Goal: Transaction & Acquisition: Subscribe to service/newsletter

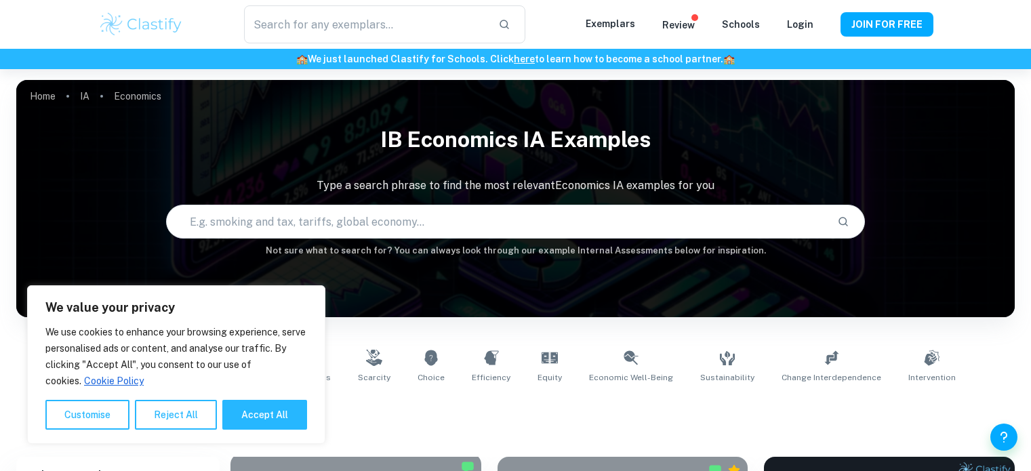
scroll to position [396, 0]
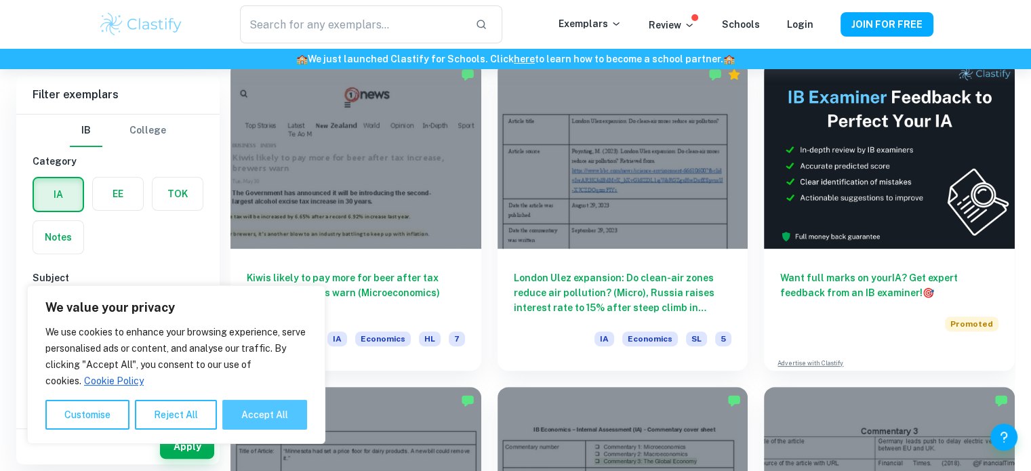
click at [247, 417] on button "Accept All" at bounding box center [264, 415] width 85 height 30
checkbox input "true"
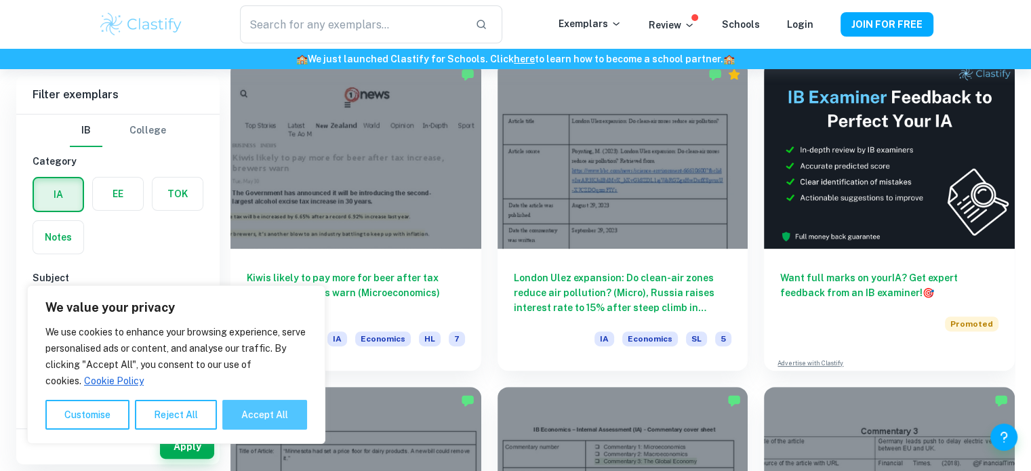
checkbox input "true"
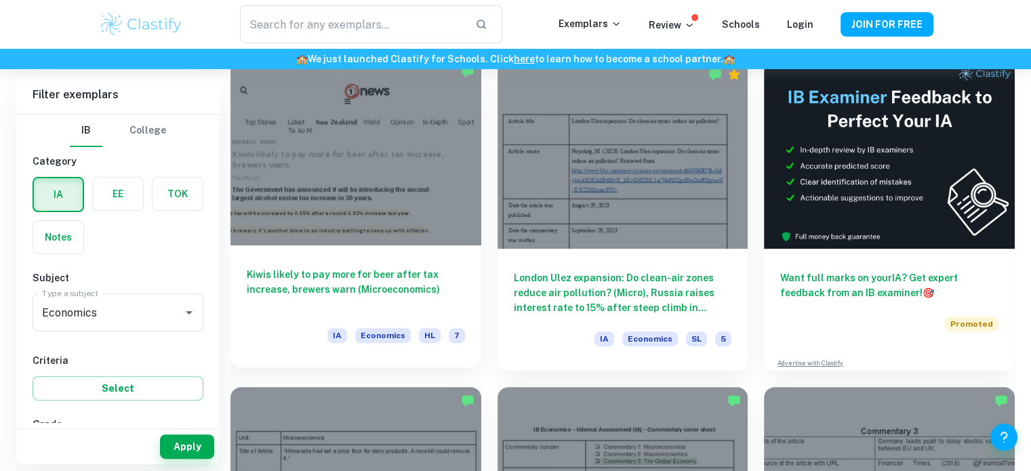
click at [367, 254] on div "Kiwis likely to pay more for beer after tax increase, brewers warn (Microeconom…" at bounding box center [355, 306] width 251 height 122
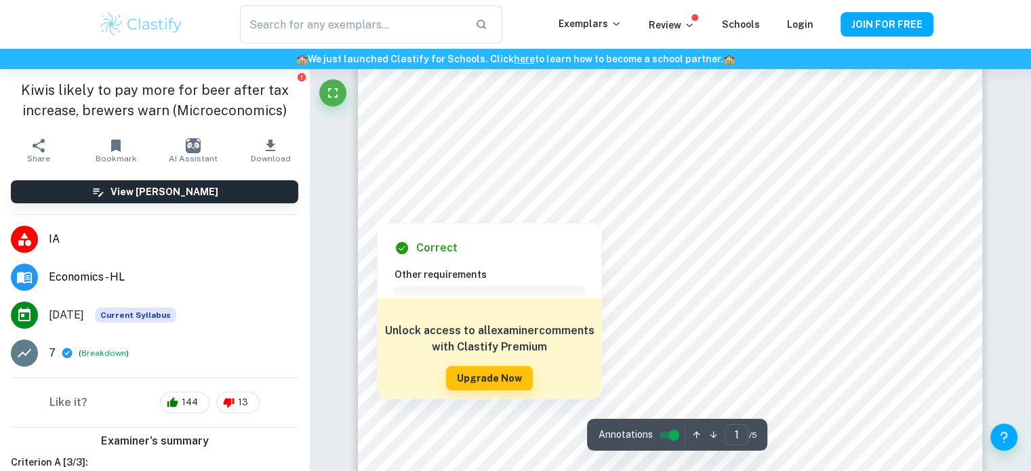
click at [379, 196] on div at bounding box center [377, 207] width 22 height 25
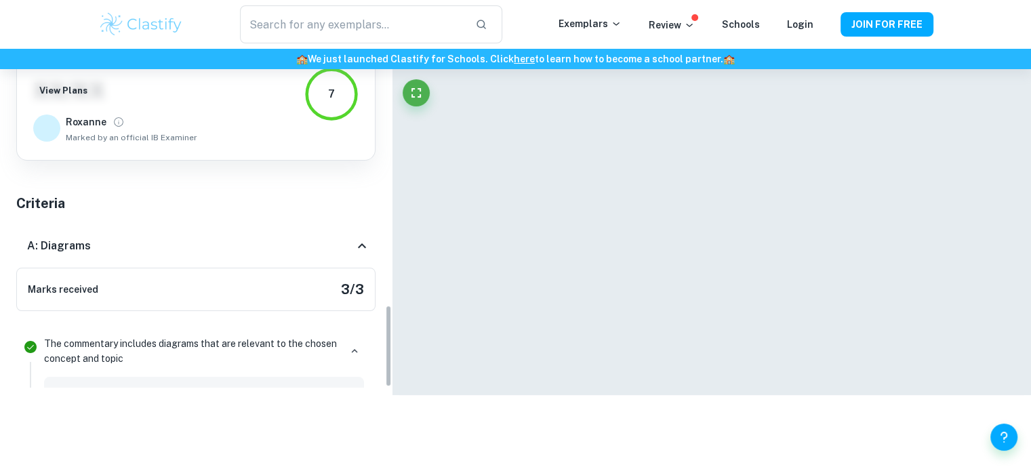
scroll to position [1232, 0]
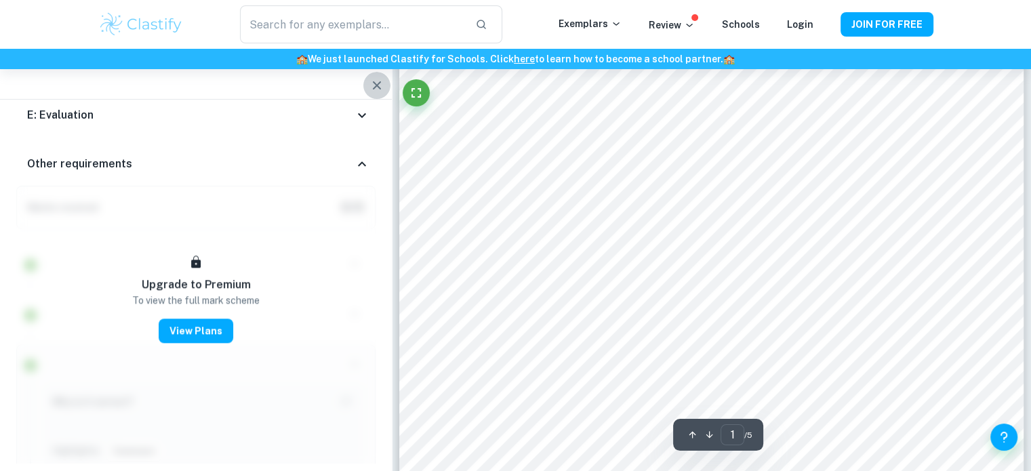
click at [374, 92] on icon "button" at bounding box center [377, 85] width 16 height 16
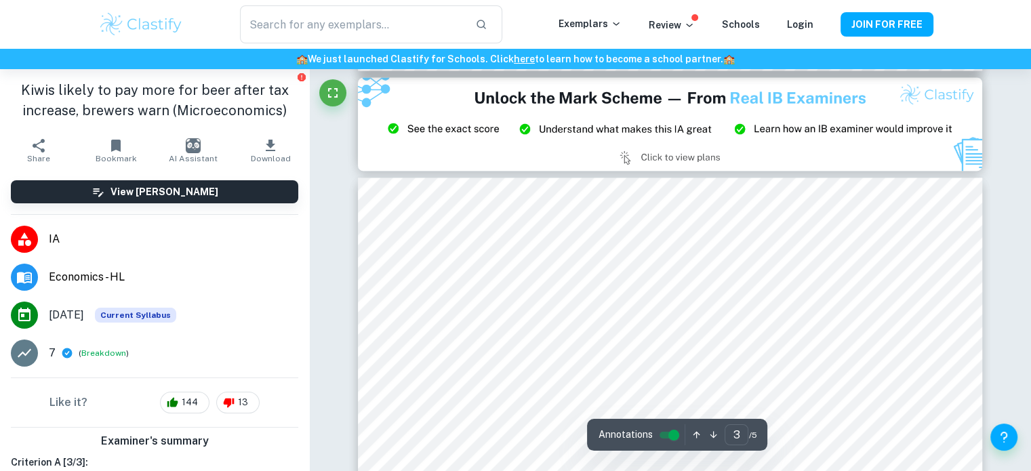
type input "2"
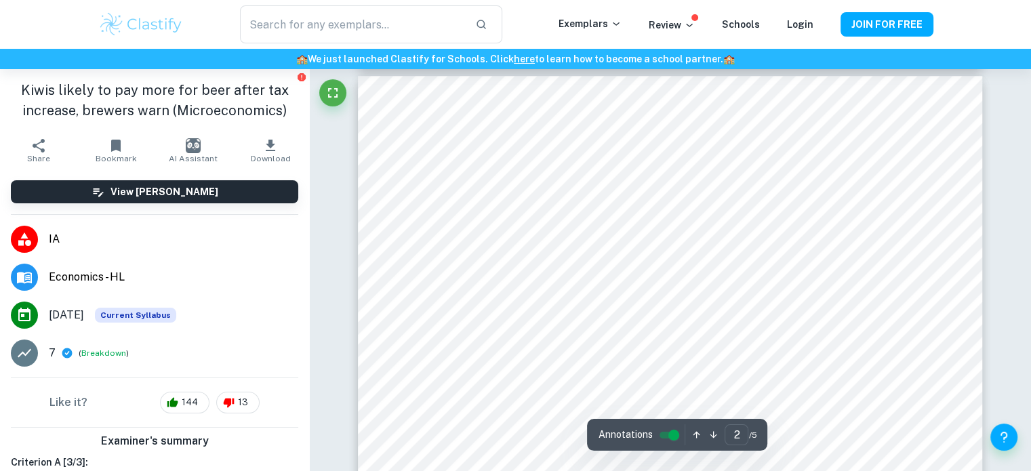
scroll to position [997, 0]
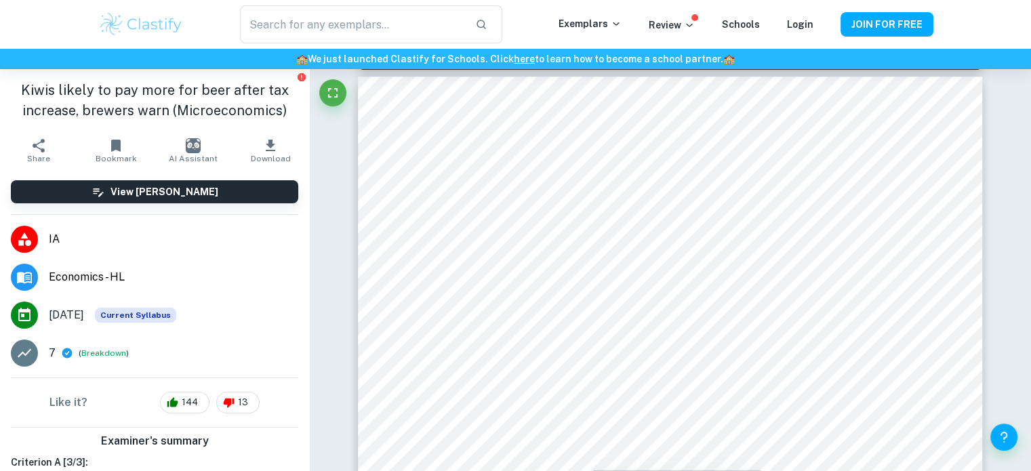
click at [127, 270] on span "Economics - HL" at bounding box center [173, 277] width 249 height 16
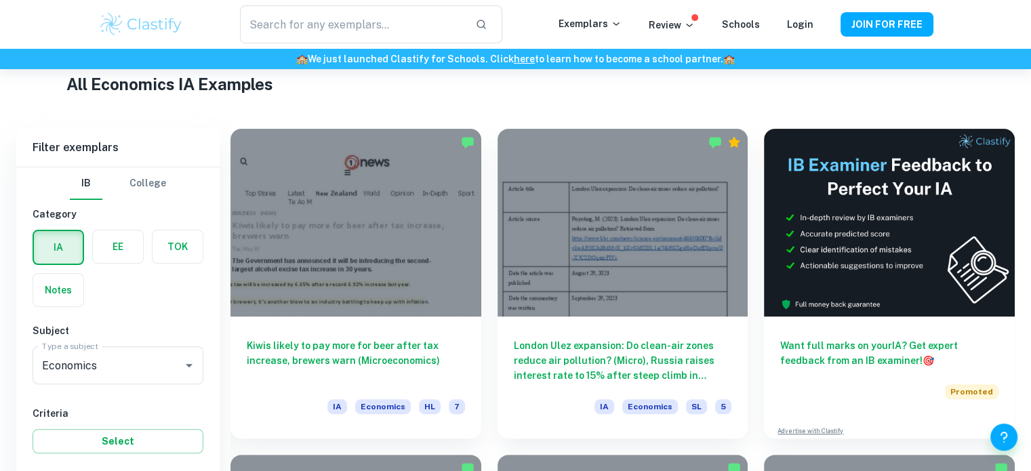
scroll to position [306, 0]
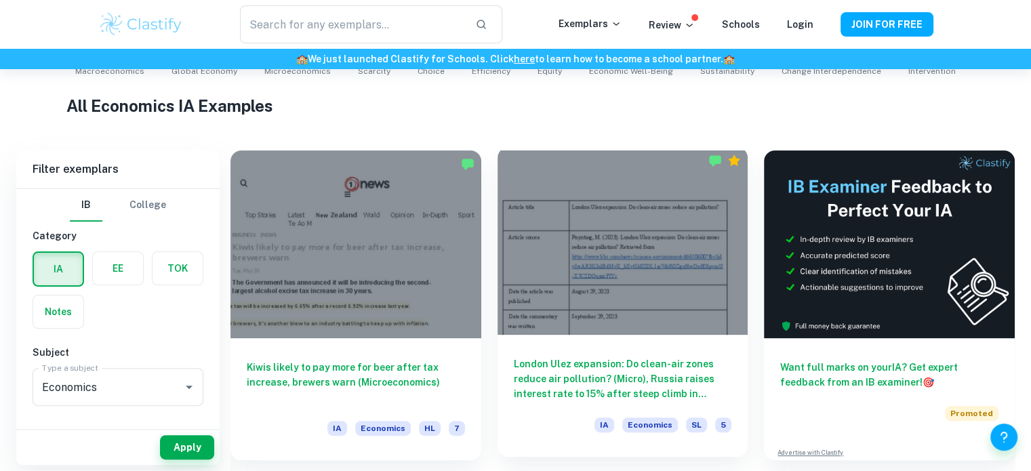
click at [625, 258] on div at bounding box center [622, 241] width 251 height 188
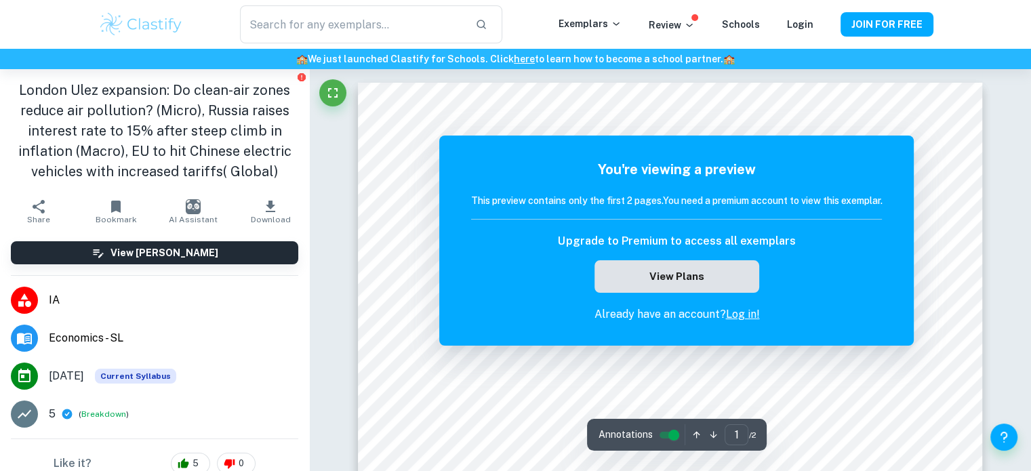
click at [681, 281] on button "View Plans" at bounding box center [676, 276] width 164 height 33
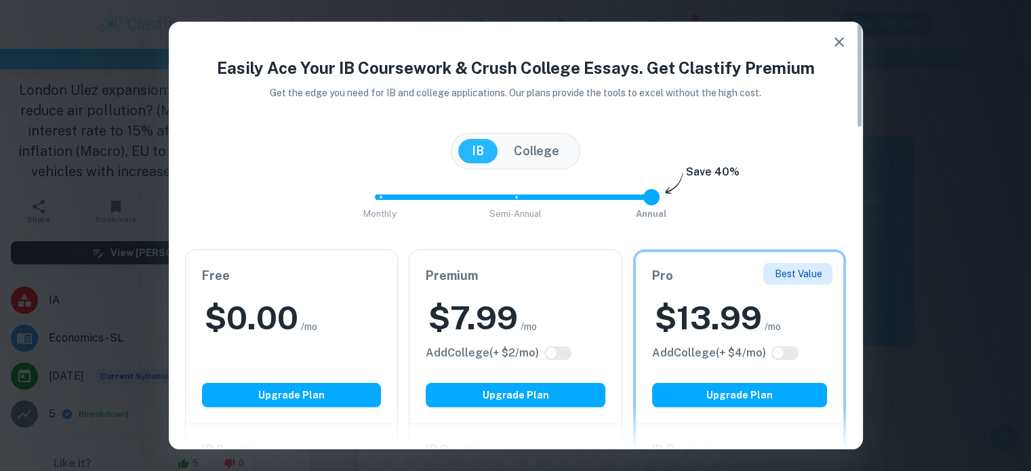
click at [844, 37] on icon "button" at bounding box center [839, 42] width 16 height 16
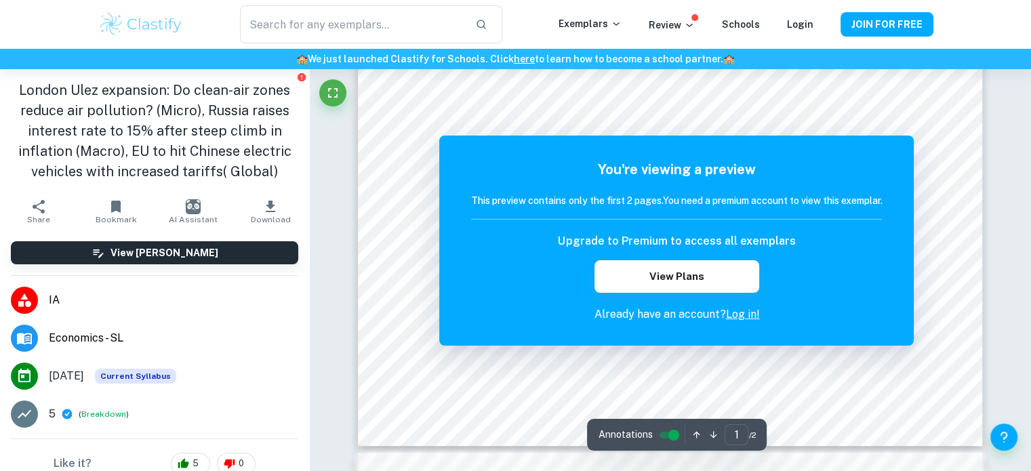
scroll to position [501, 0]
